Goal: Task Accomplishment & Management: Manage account settings

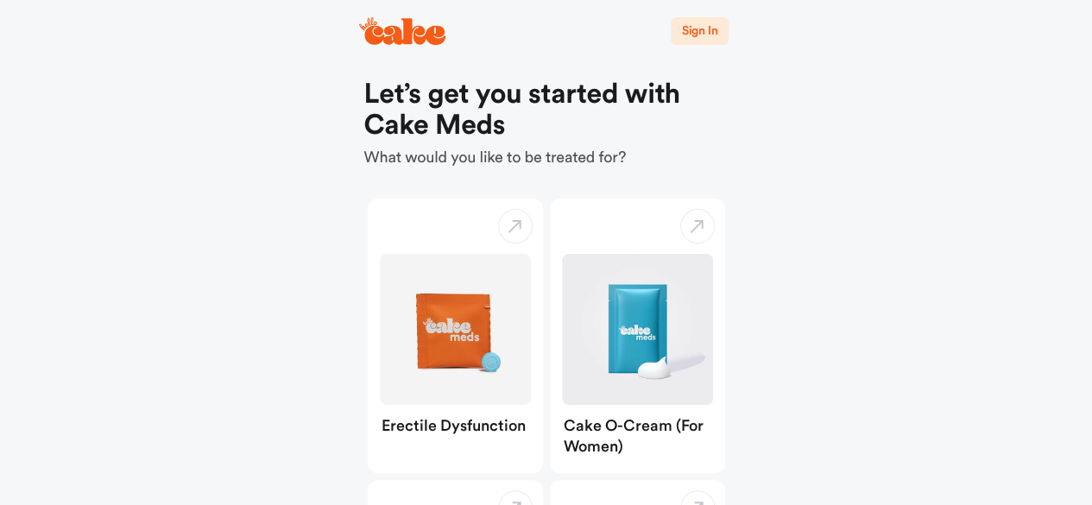
click at [702, 26] on span "Sign In" at bounding box center [699, 31] width 36 height 12
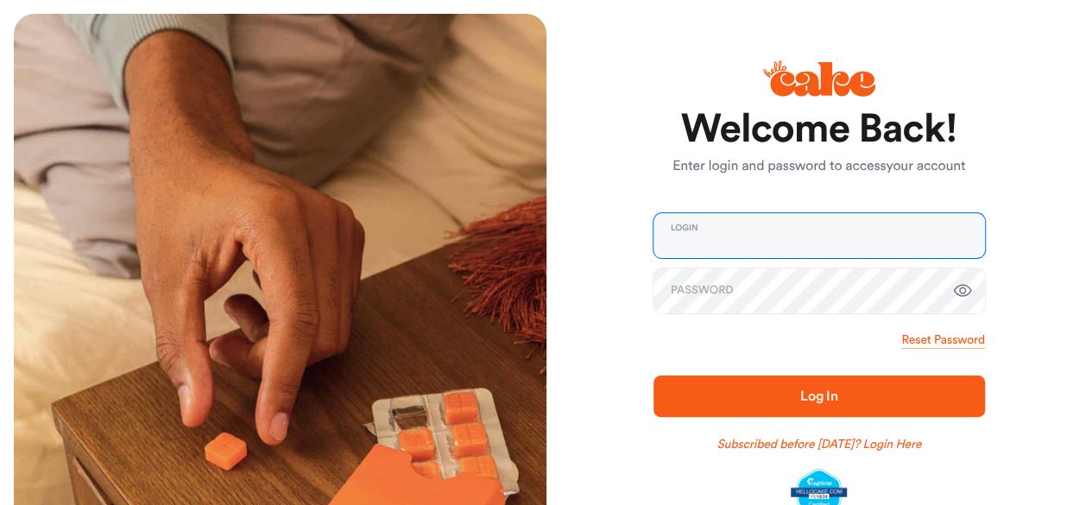
type input "**********"
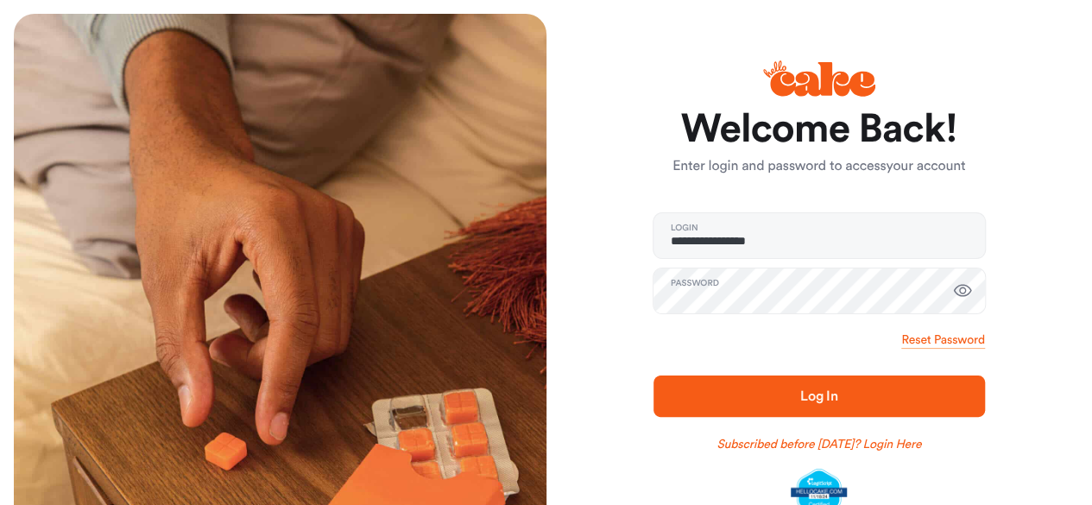
click at [810, 398] on span "Log In" at bounding box center [819, 396] width 38 height 14
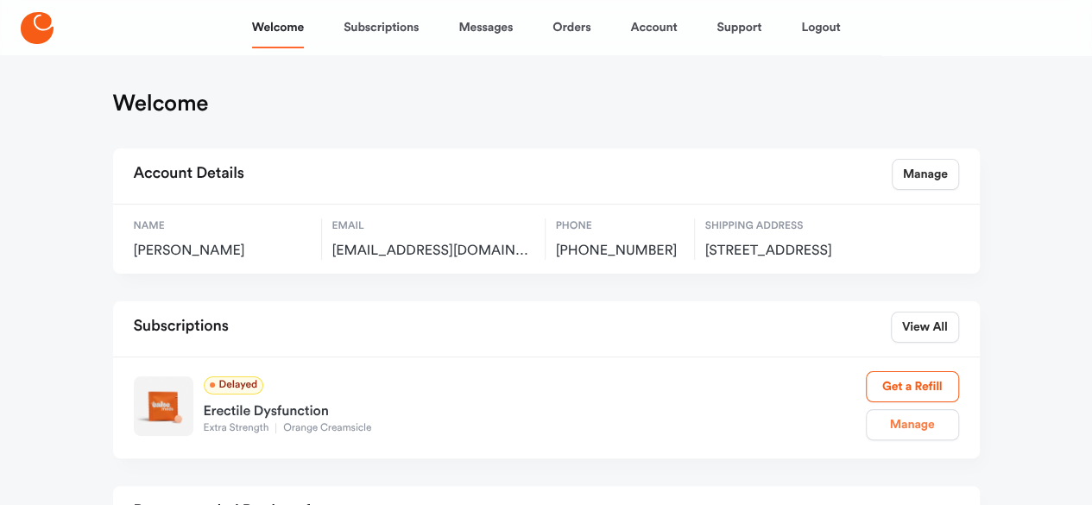
click at [908, 440] on link "Manage" at bounding box center [912, 424] width 93 height 31
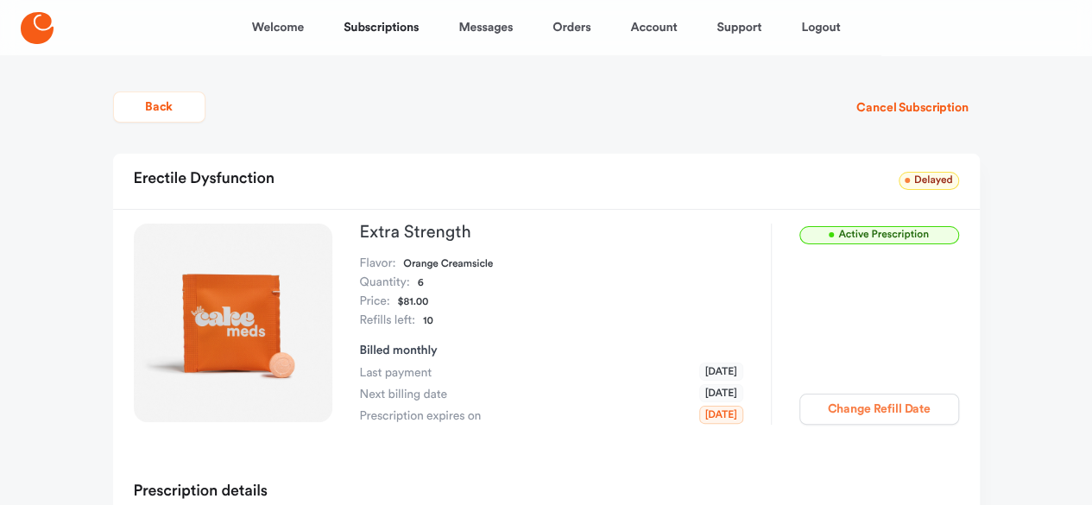
click at [898, 406] on button "Change Refill Date" at bounding box center [879, 409] width 160 height 31
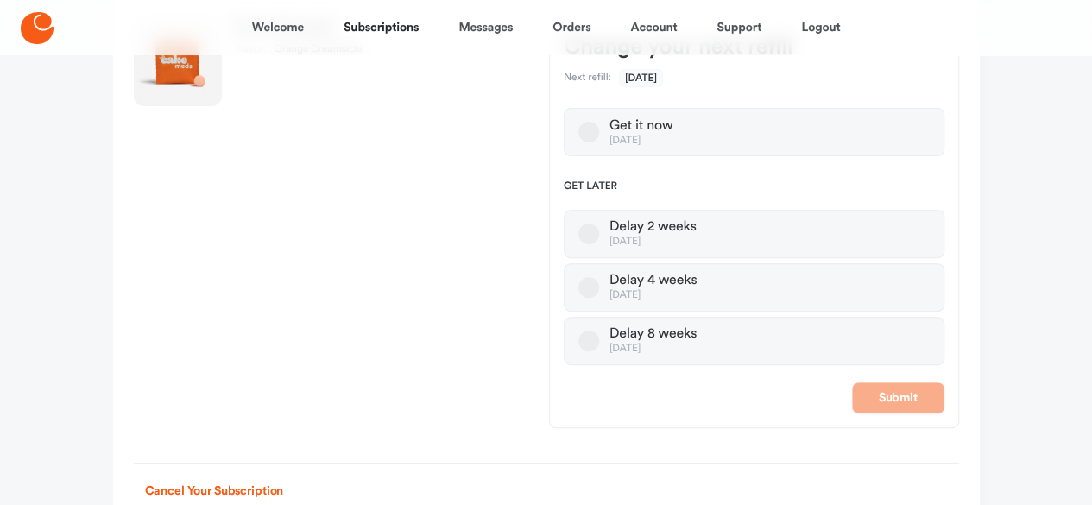
scroll to position [201, 0]
click at [587, 282] on button "Delay 4 weeks [DATE]" at bounding box center [588, 286] width 21 height 21
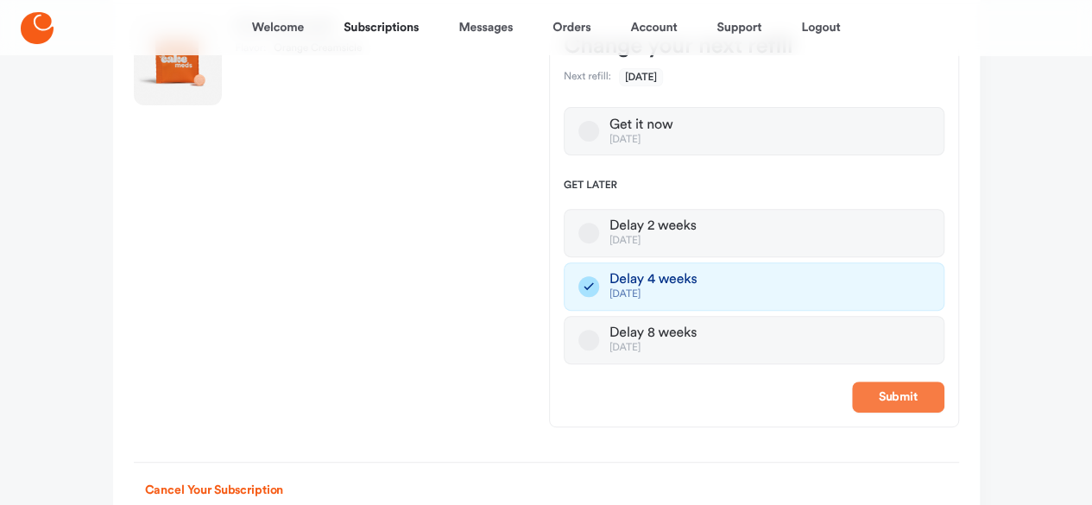
click at [913, 394] on button "Submit" at bounding box center [898, 396] width 92 height 31
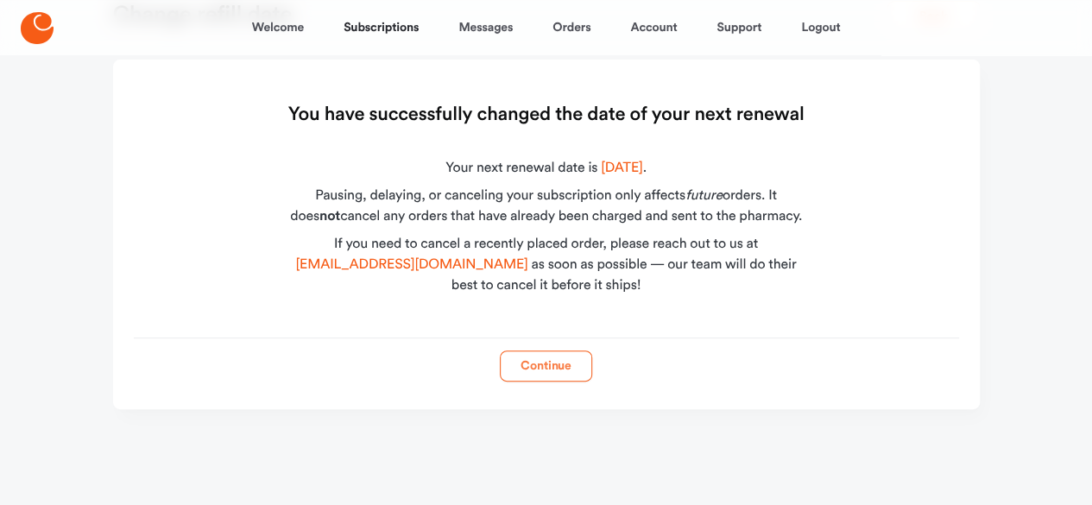
click at [545, 362] on button "Continue" at bounding box center [546, 365] width 92 height 31
